Goal: Check status: Check status

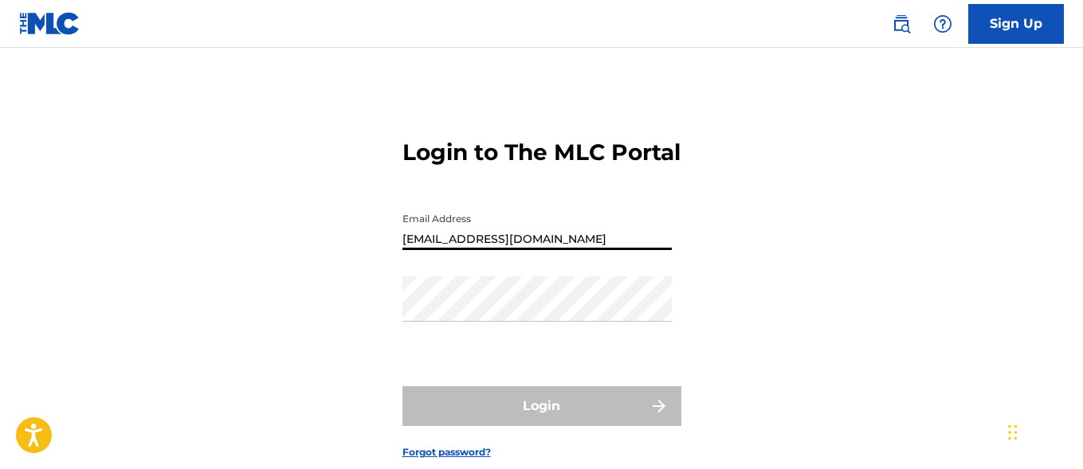
type input "[EMAIL_ADDRESS][DOMAIN_NAME]"
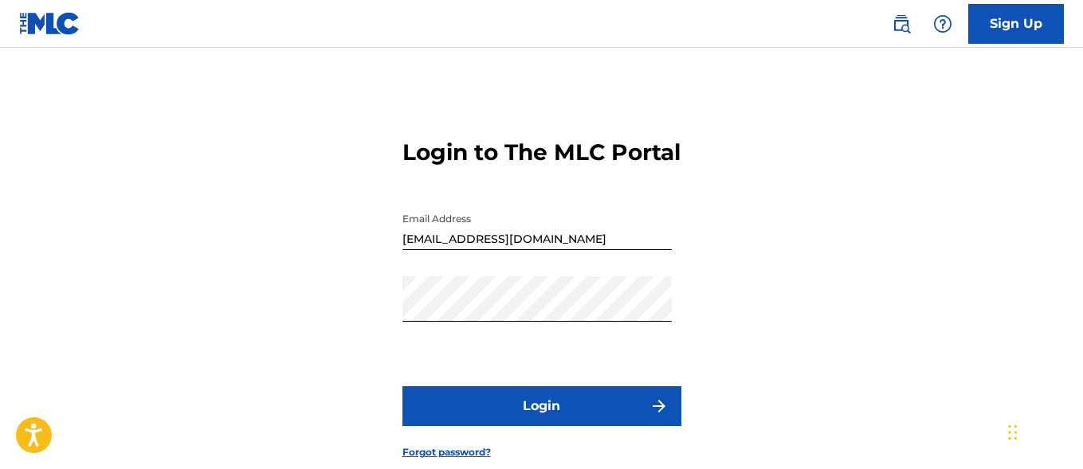
click at [541, 426] on button "Login" at bounding box center [541, 406] width 279 height 40
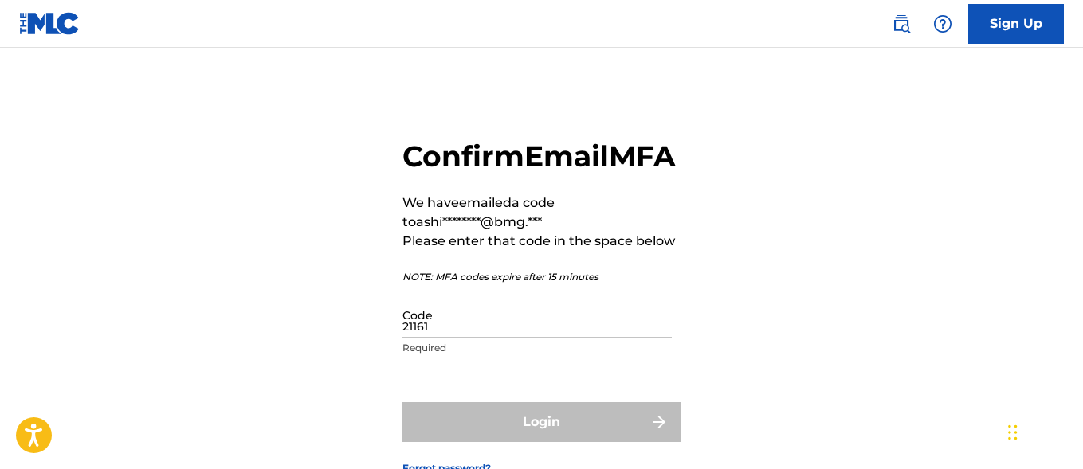
type input "211618"
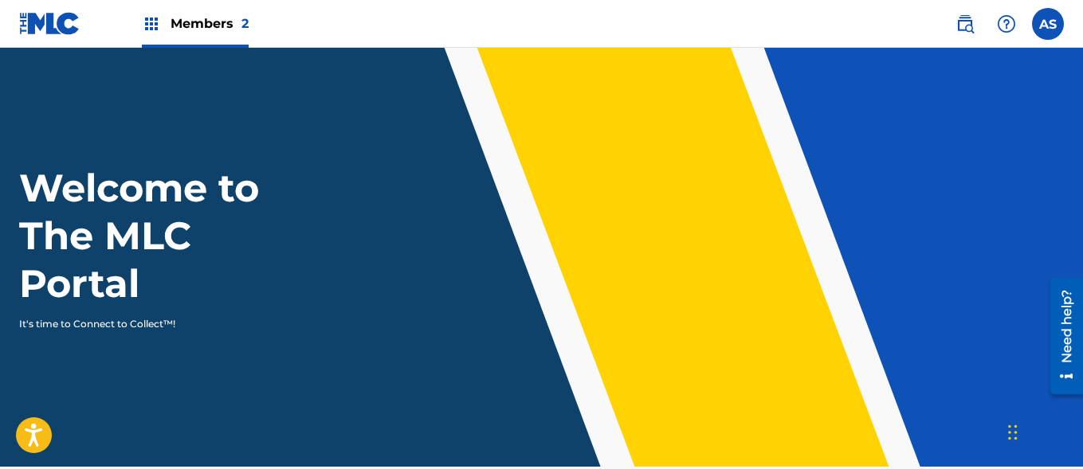
click at [151, 24] on img at bounding box center [151, 23] width 19 height 19
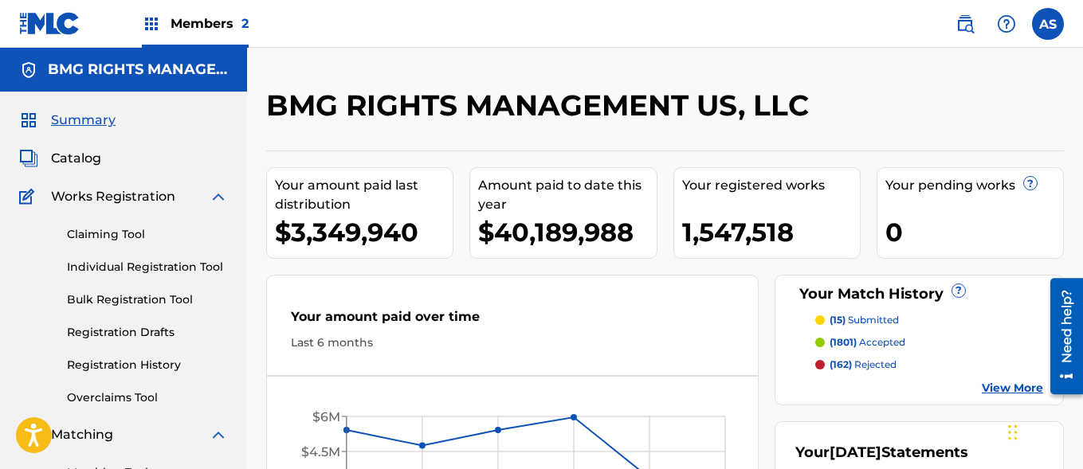
scroll to position [346, 0]
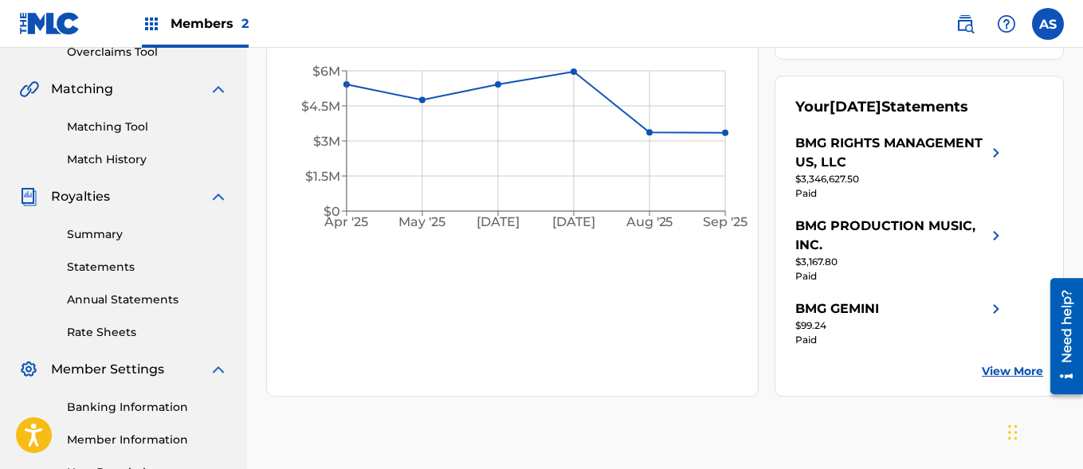
click at [147, 234] on link "Summary" at bounding box center [147, 234] width 161 height 17
